Goal: Navigation & Orientation: Find specific page/section

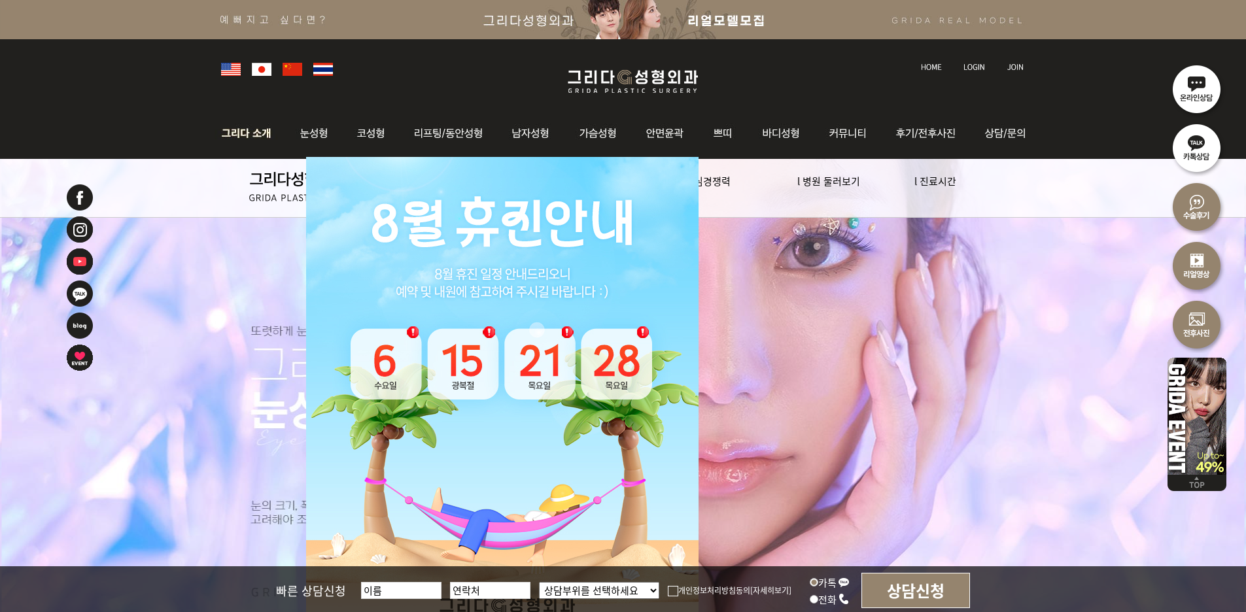
click at [251, 139] on img at bounding box center [250, 133] width 71 height 51
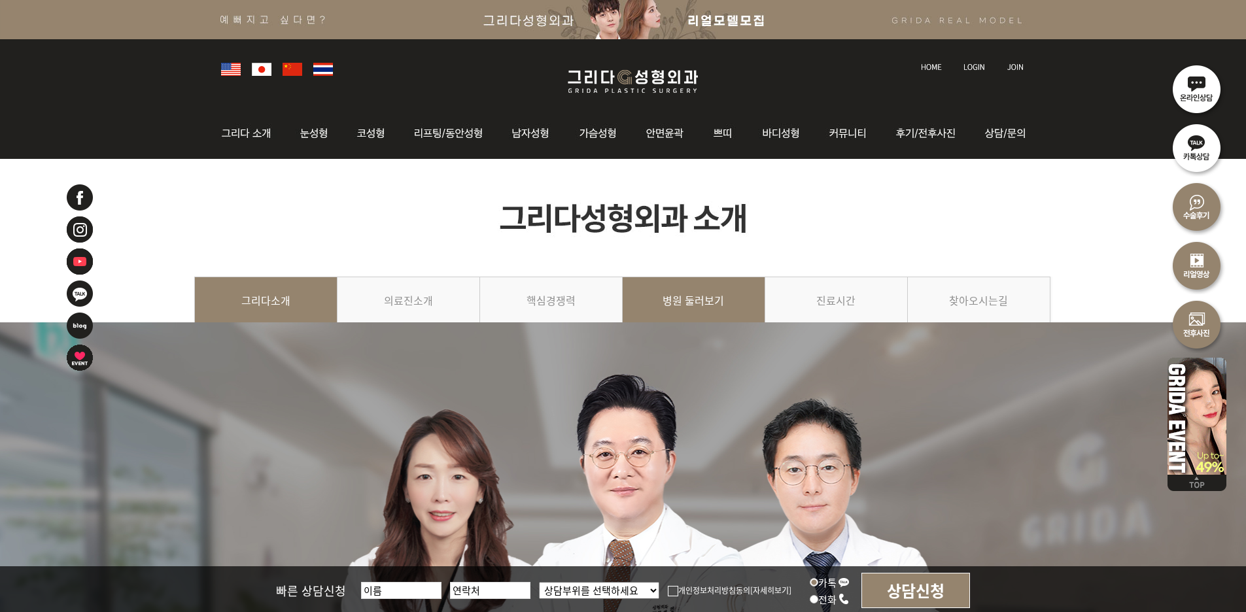
click at [692, 300] on link "병원 둘러보기" at bounding box center [694, 307] width 143 height 60
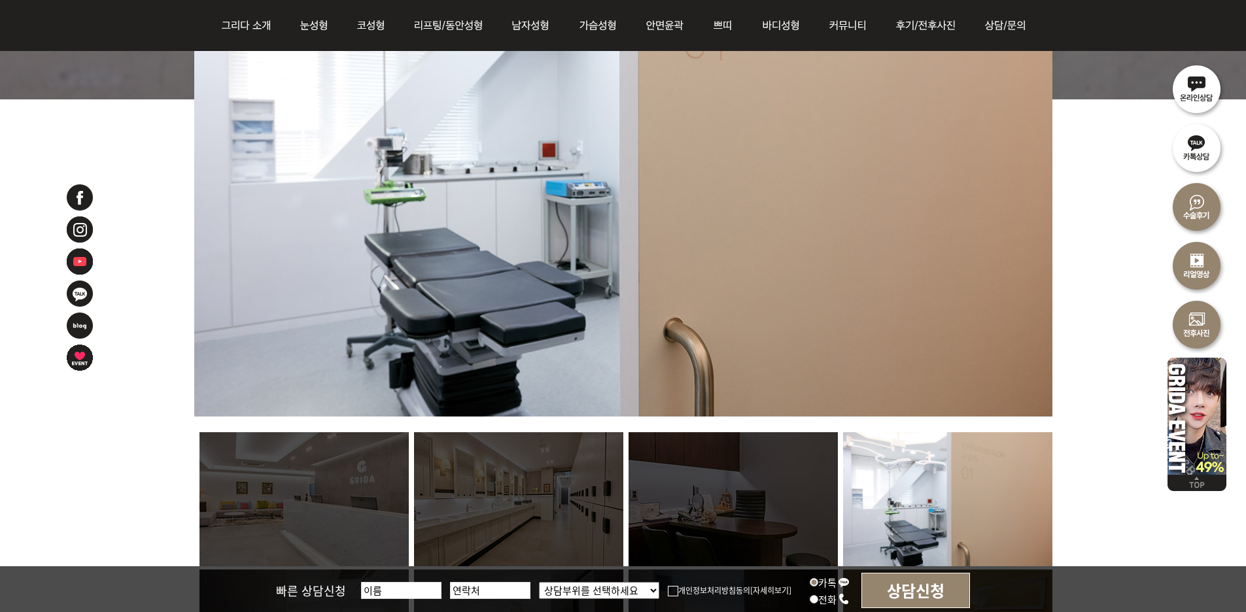
scroll to position [720, 0]
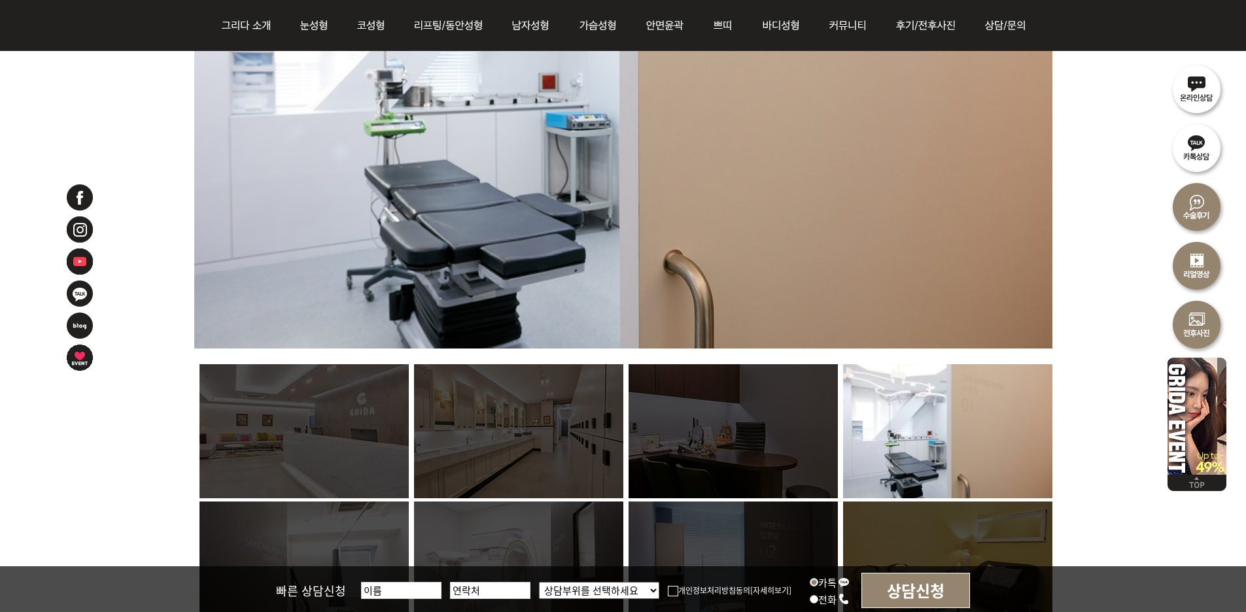
click at [288, 441] on img at bounding box center [304, 431] width 209 height 134
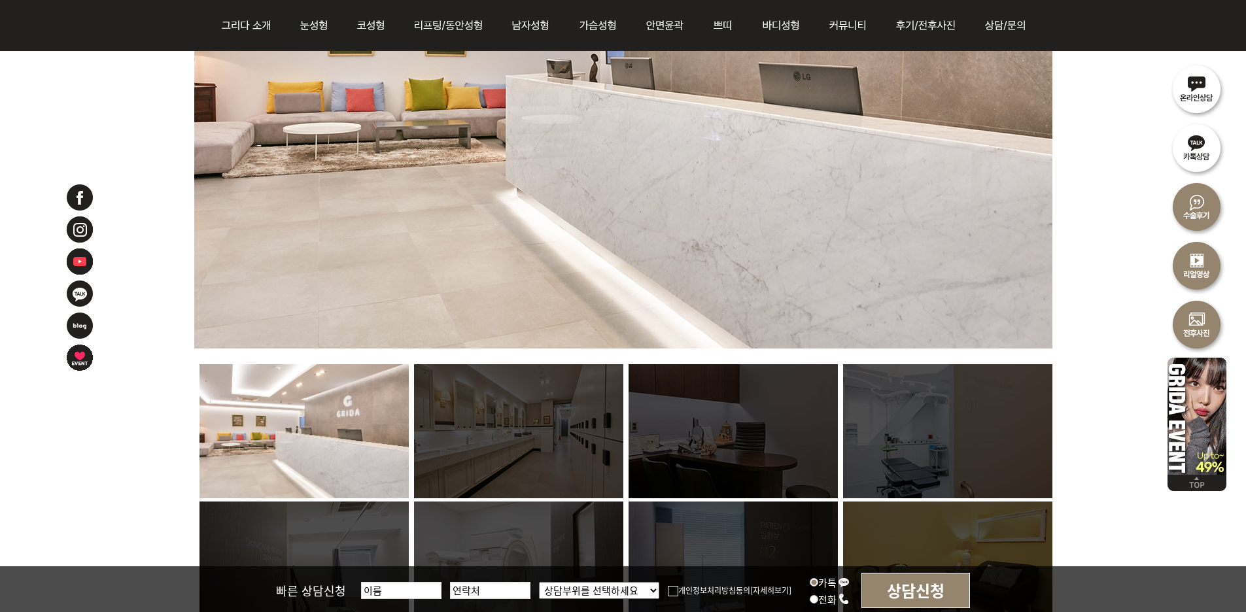
click at [512, 476] on img at bounding box center [518, 431] width 209 height 134
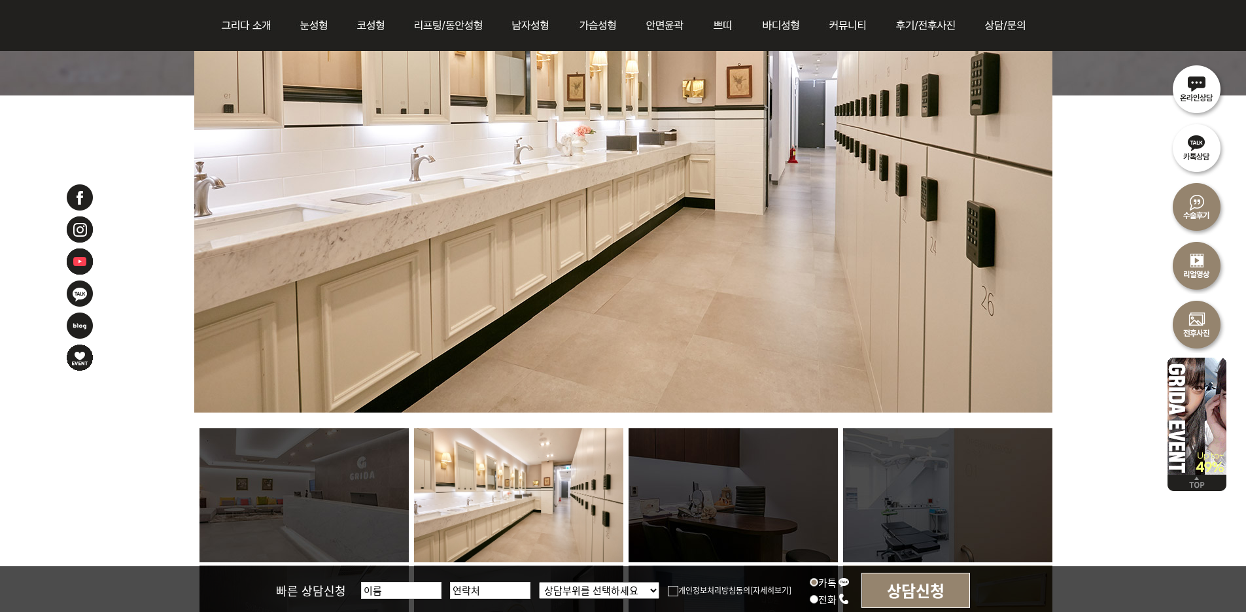
scroll to position [589, 0]
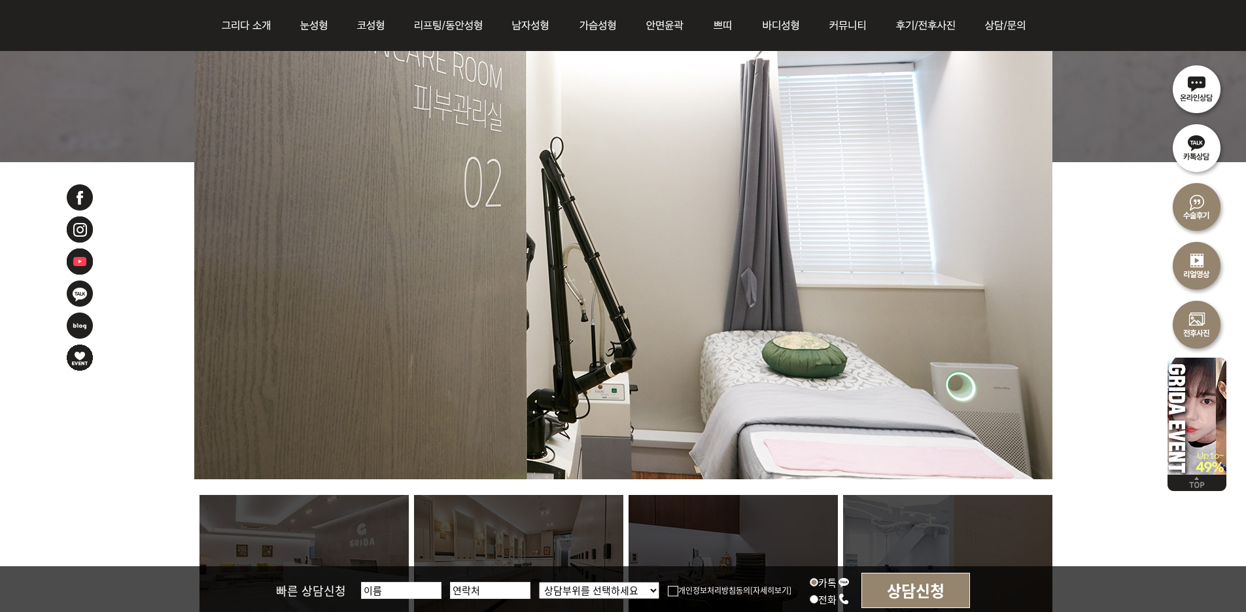
click at [555, 540] on img at bounding box center [518, 562] width 209 height 134
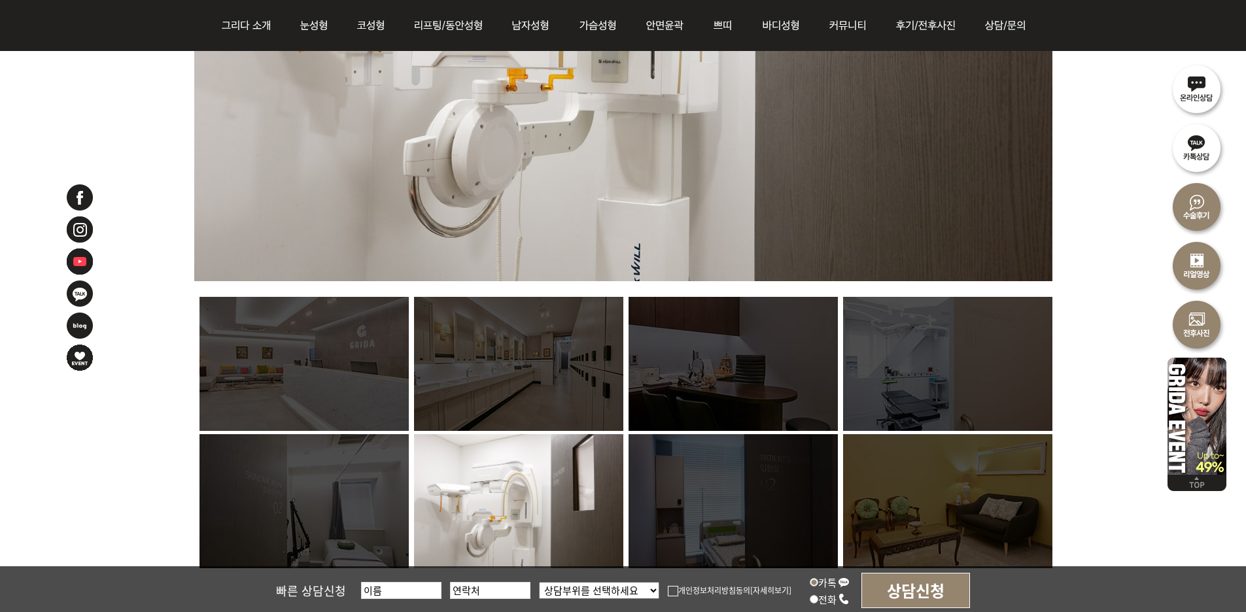
scroll to position [851, 0]
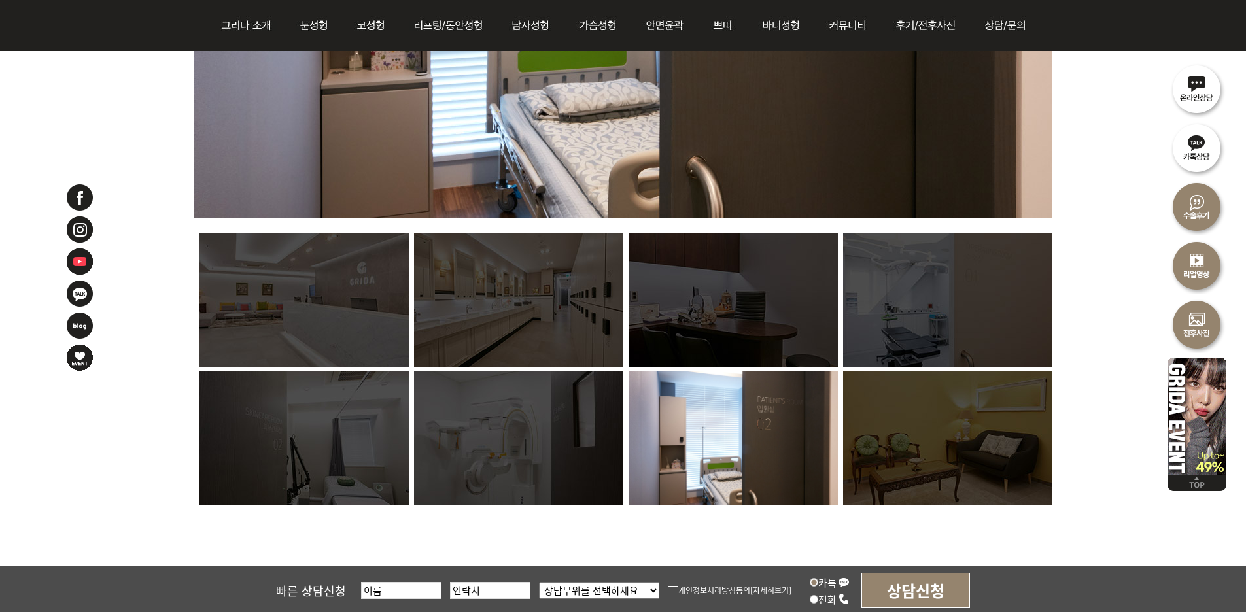
click at [928, 462] on img at bounding box center [947, 438] width 209 height 134
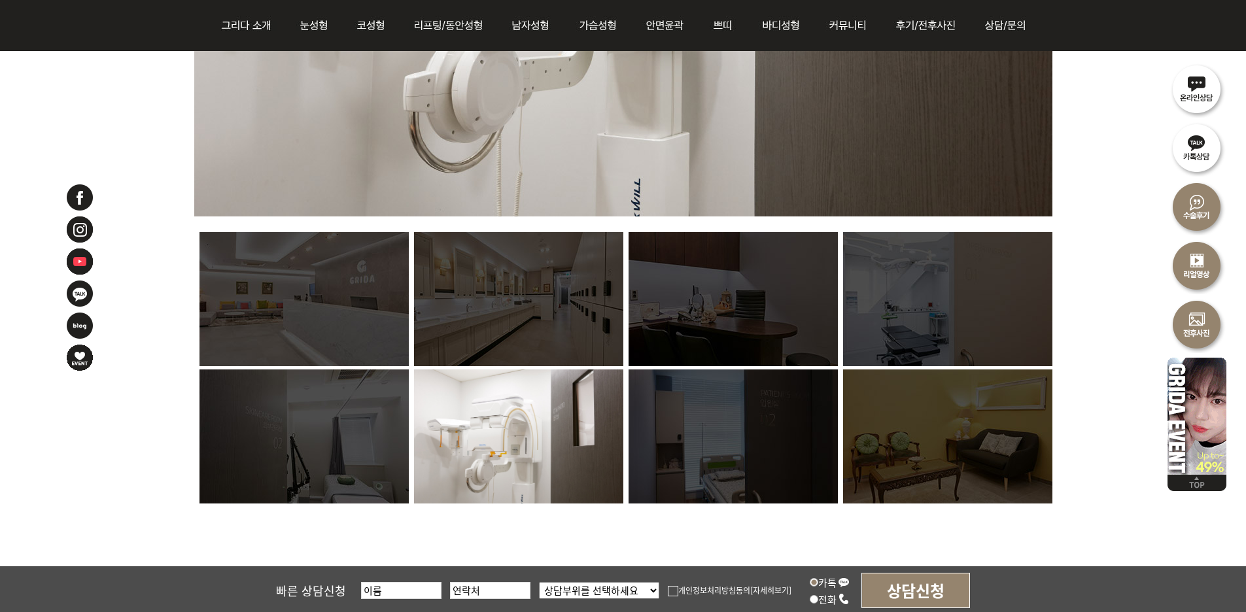
scroll to position [916, 0]
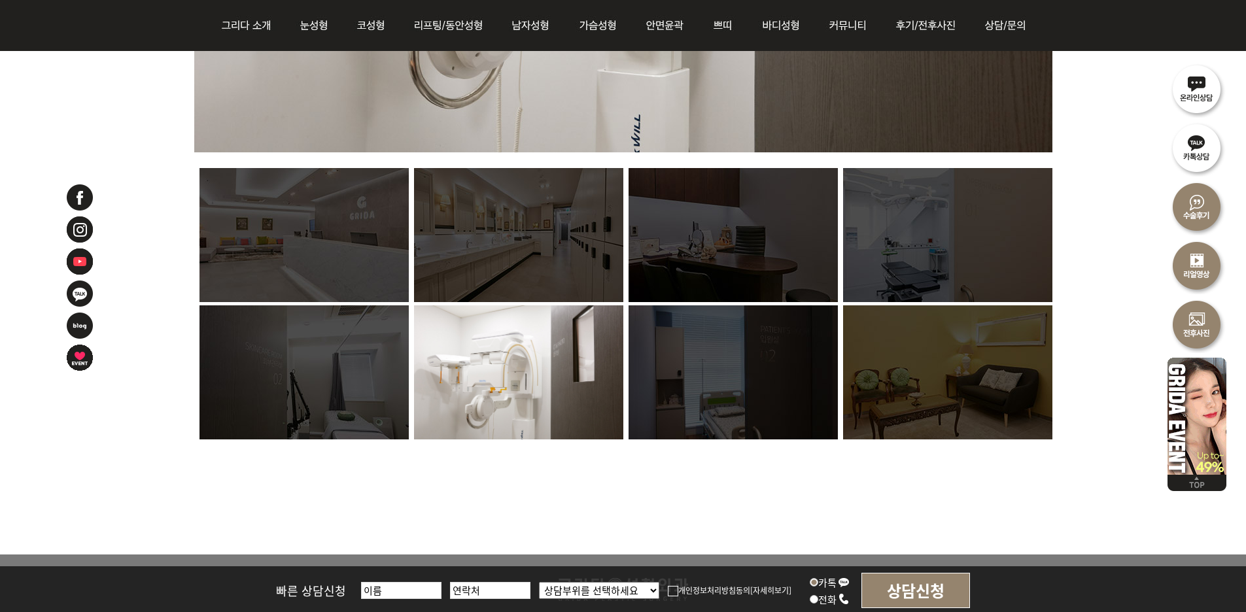
click at [937, 402] on img at bounding box center [947, 373] width 209 height 134
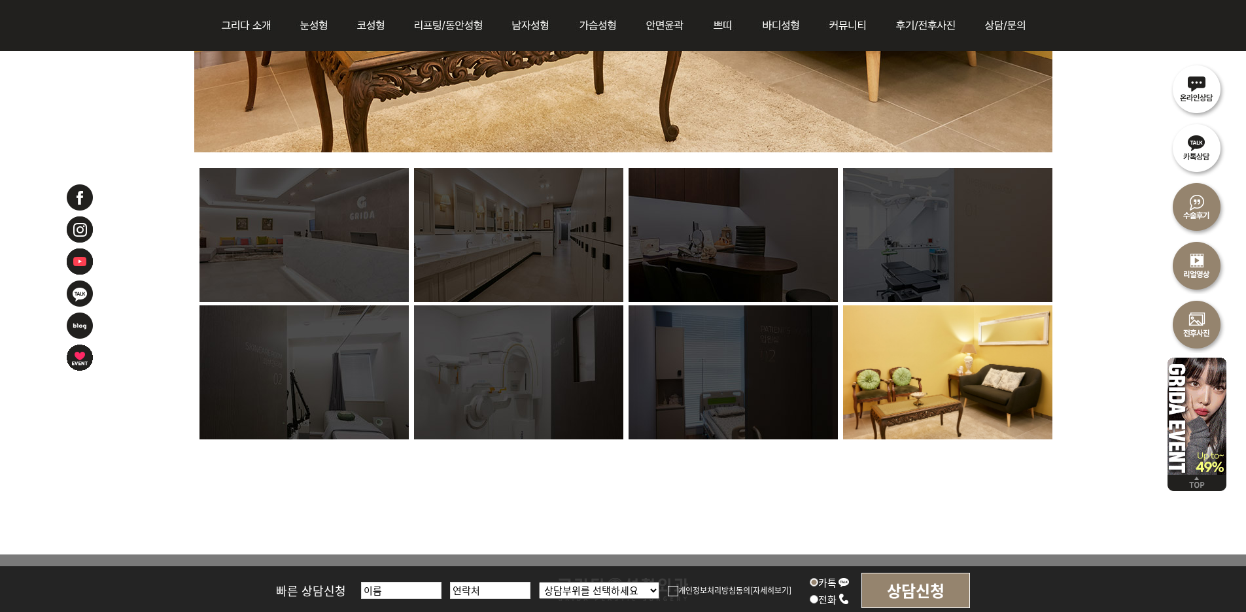
click at [937, 402] on img at bounding box center [947, 373] width 209 height 134
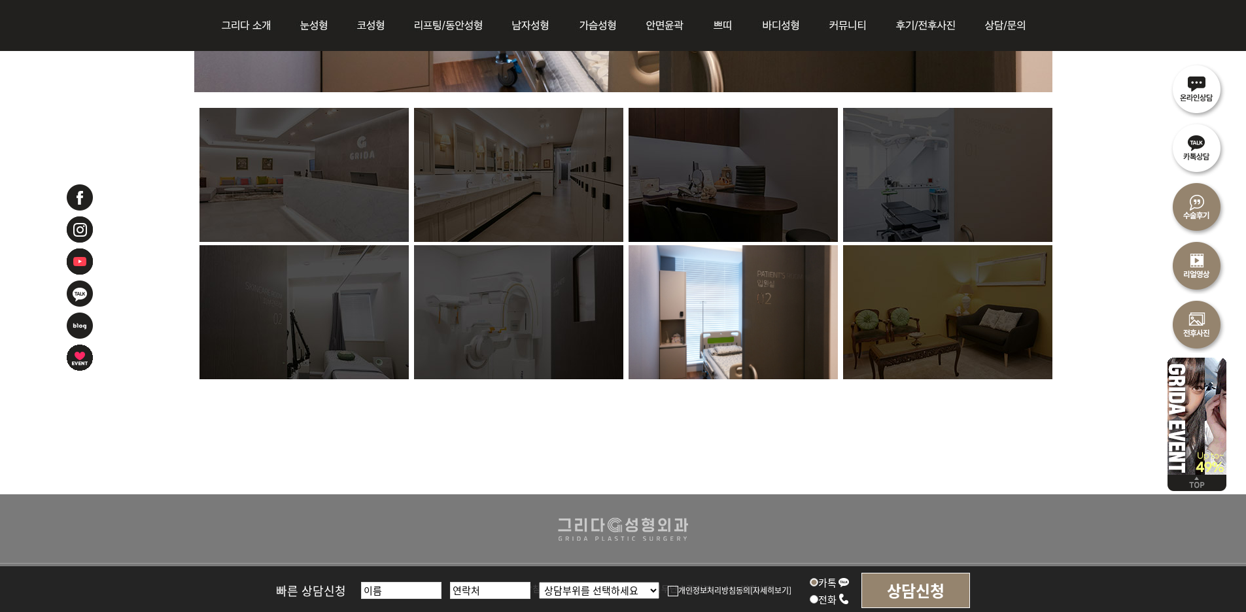
scroll to position [981, 0]
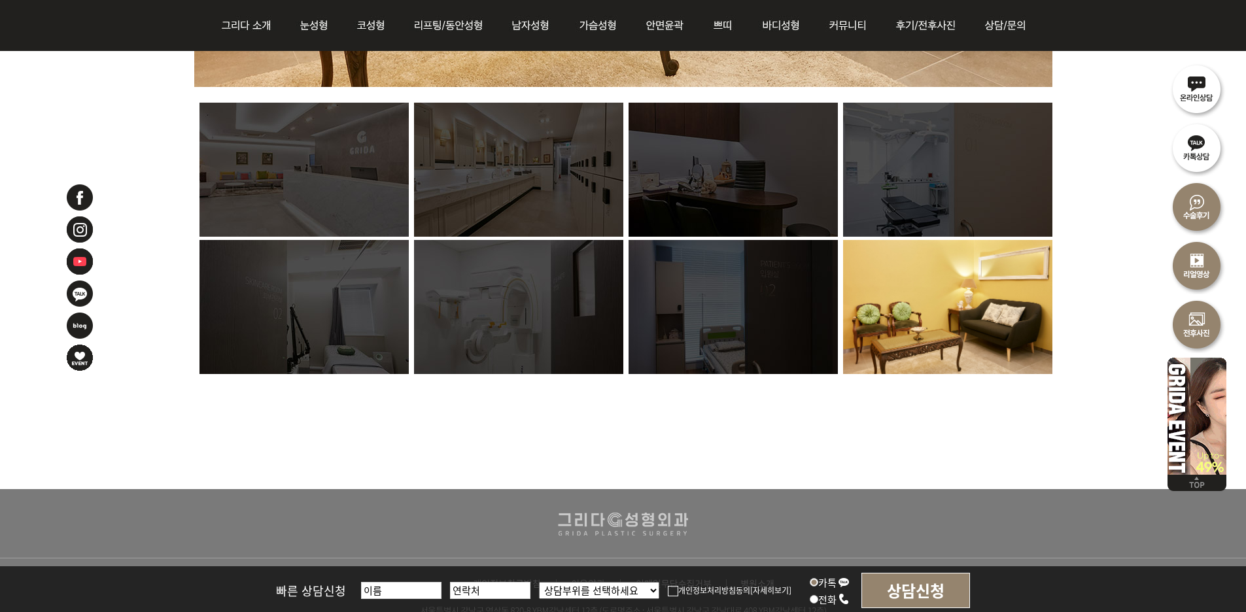
click at [331, 334] on img at bounding box center [304, 307] width 209 height 134
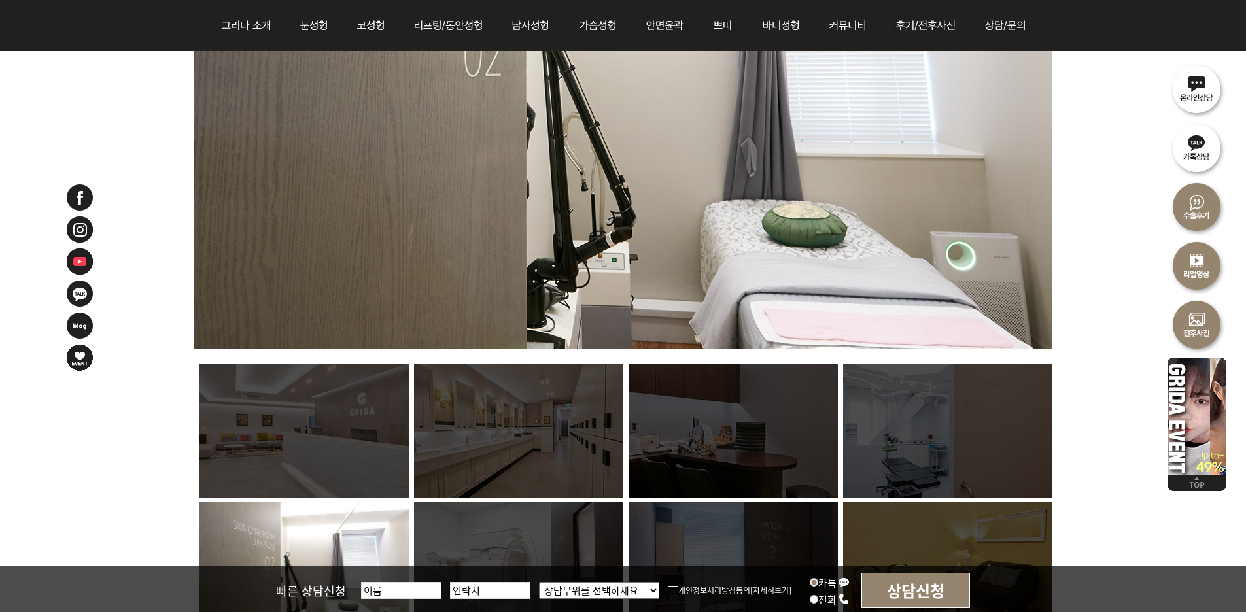
scroll to position [916, 0]
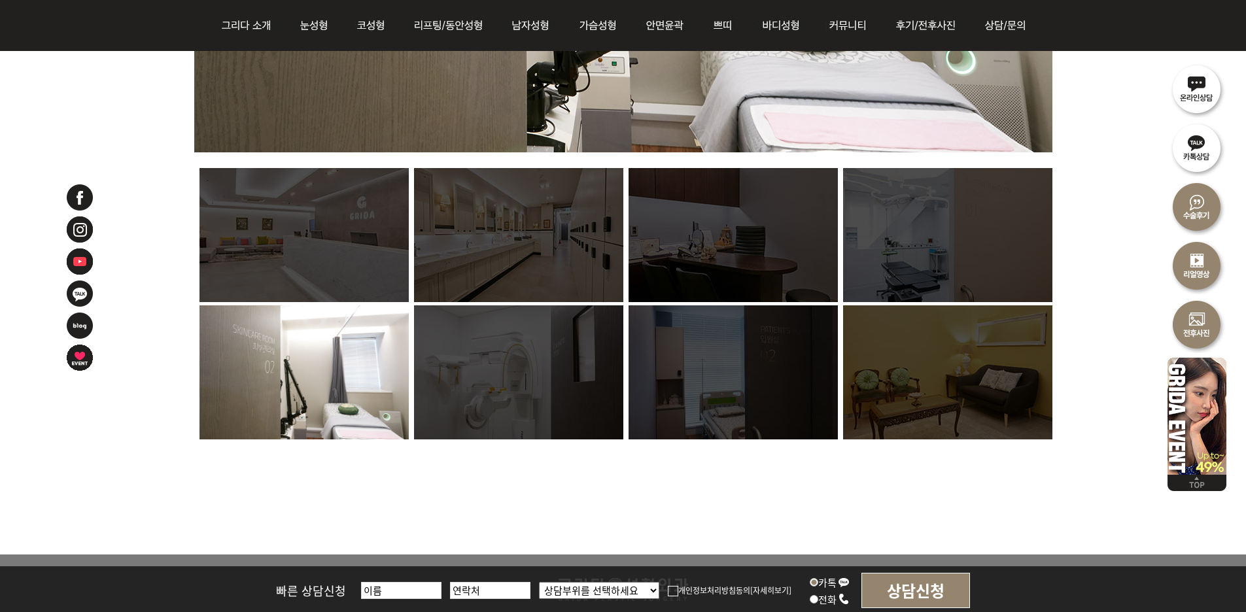
click at [994, 356] on img at bounding box center [947, 373] width 209 height 134
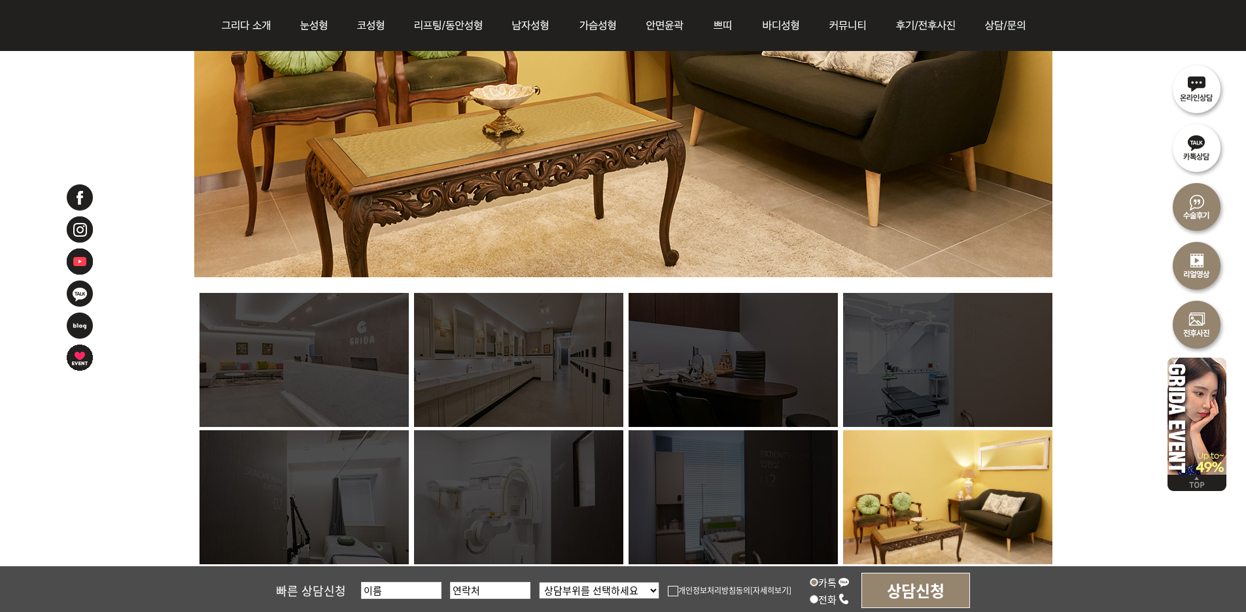
scroll to position [523, 0]
